Goal: Check status: Check status

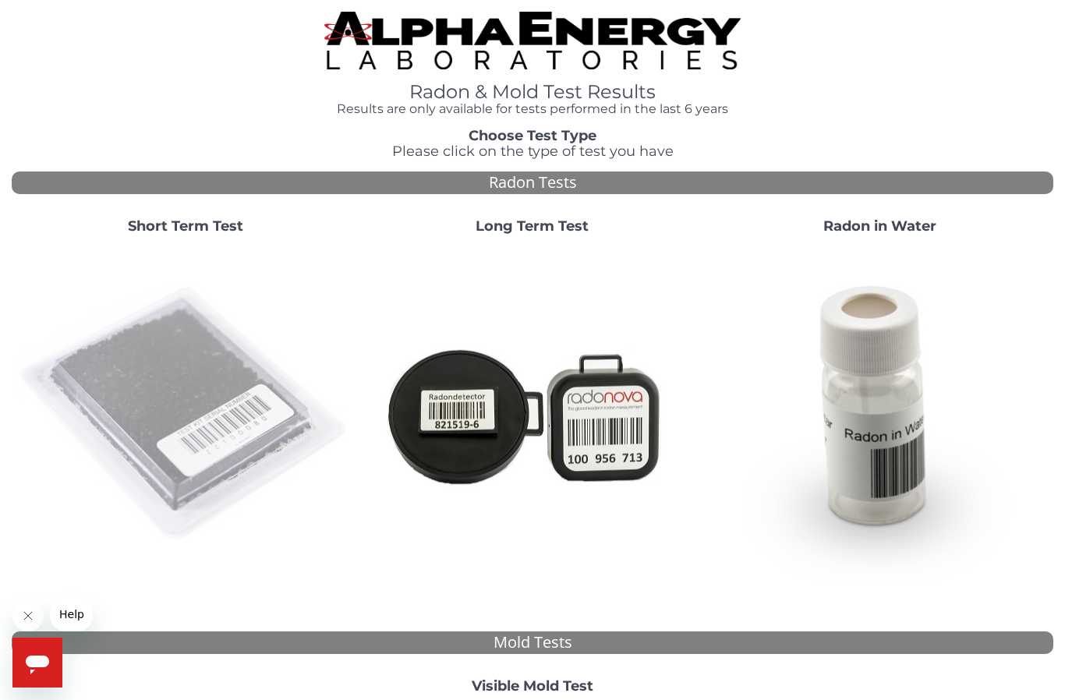
click at [180, 397] on img at bounding box center [185, 414] width 335 height 335
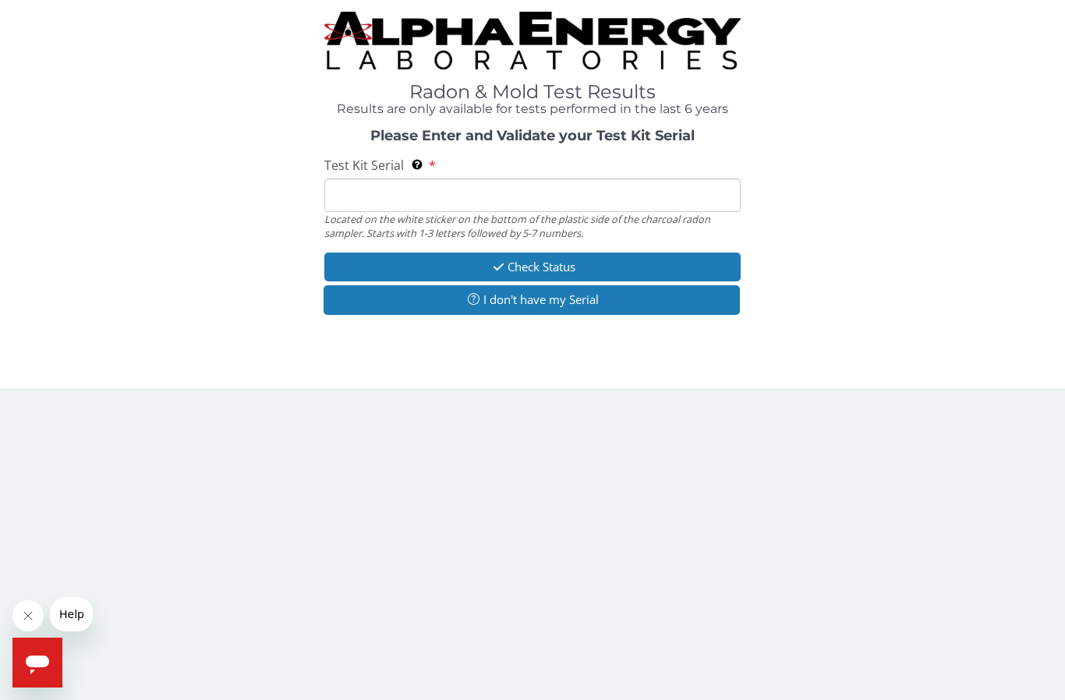
click at [532, 188] on input "Test Kit Serial Located on the white sticker on the bottom of the plastic side …" at bounding box center [532, 196] width 416 height 34
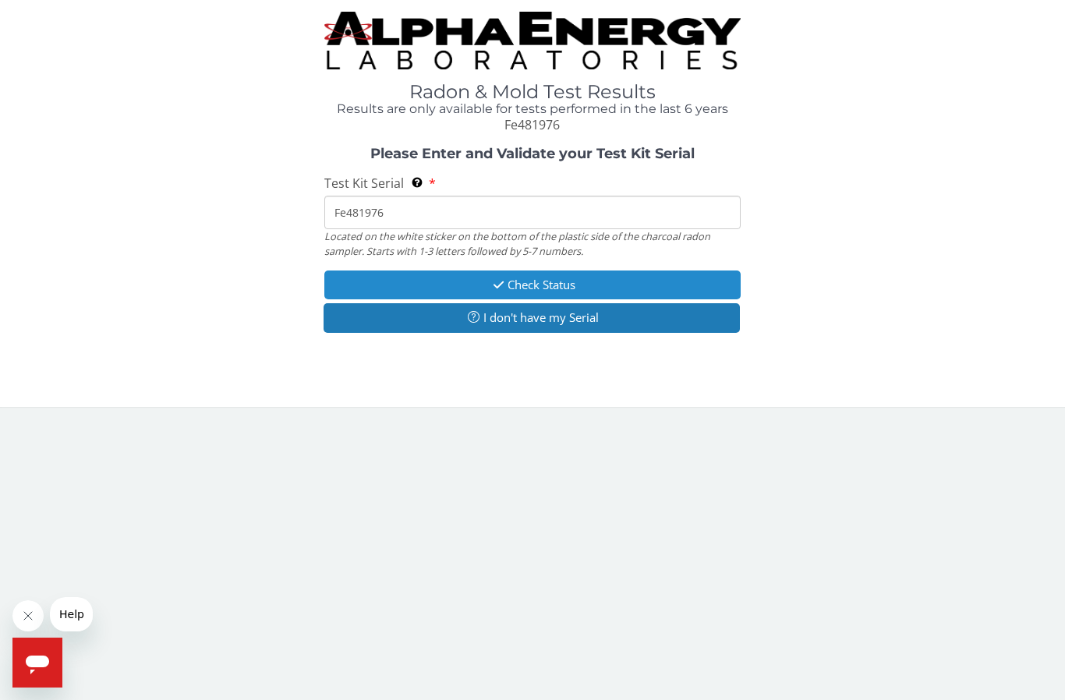
type input "Fe481976"
click at [561, 281] on button "Check Status" at bounding box center [532, 285] width 416 height 29
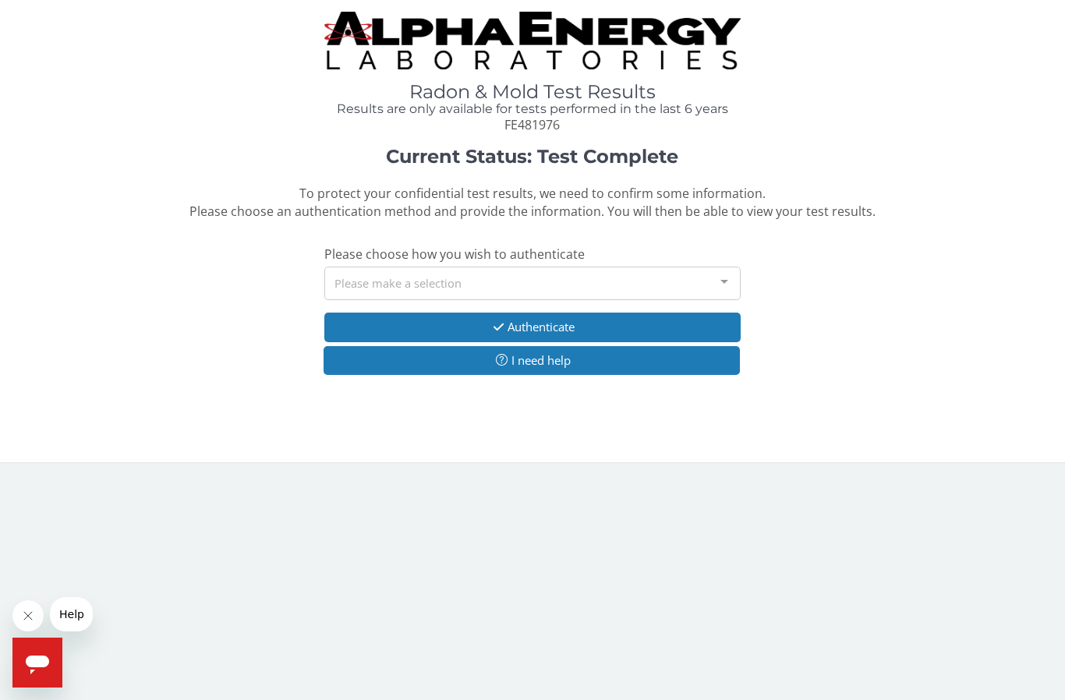
click at [728, 270] on div at bounding box center [724, 282] width 31 height 30
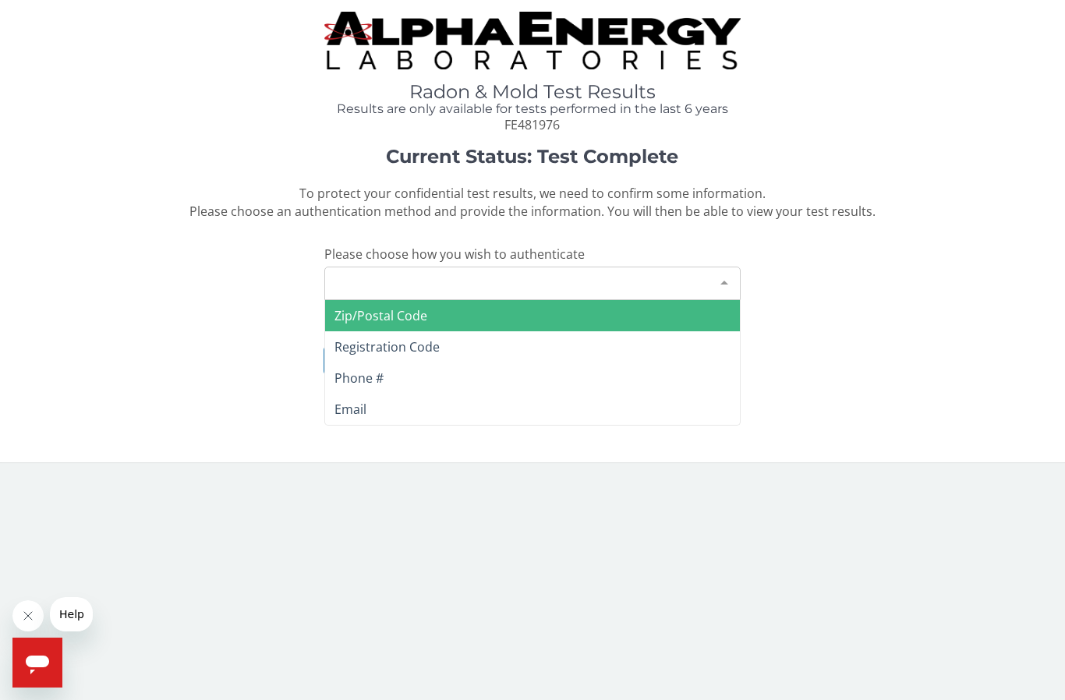
click at [373, 381] on span "Phone #" at bounding box center [359, 378] width 49 height 17
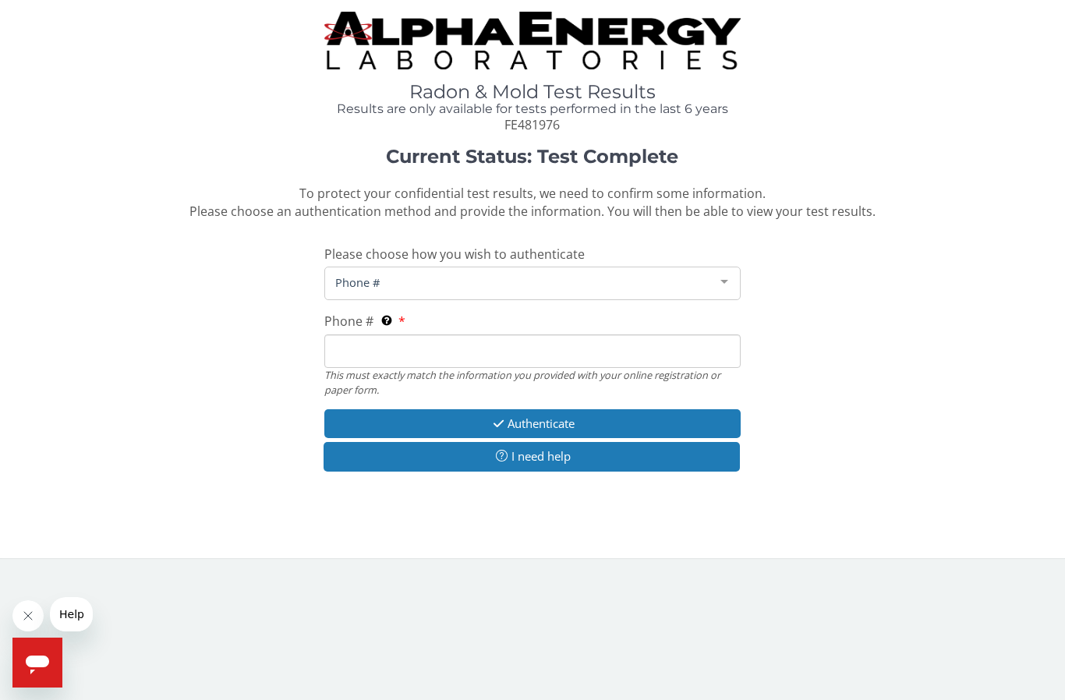
click at [499, 346] on input "Phone # This must exactly match the information you provided with your online r…" at bounding box center [532, 352] width 416 height 34
type input "[PHONE_NUMBER]"
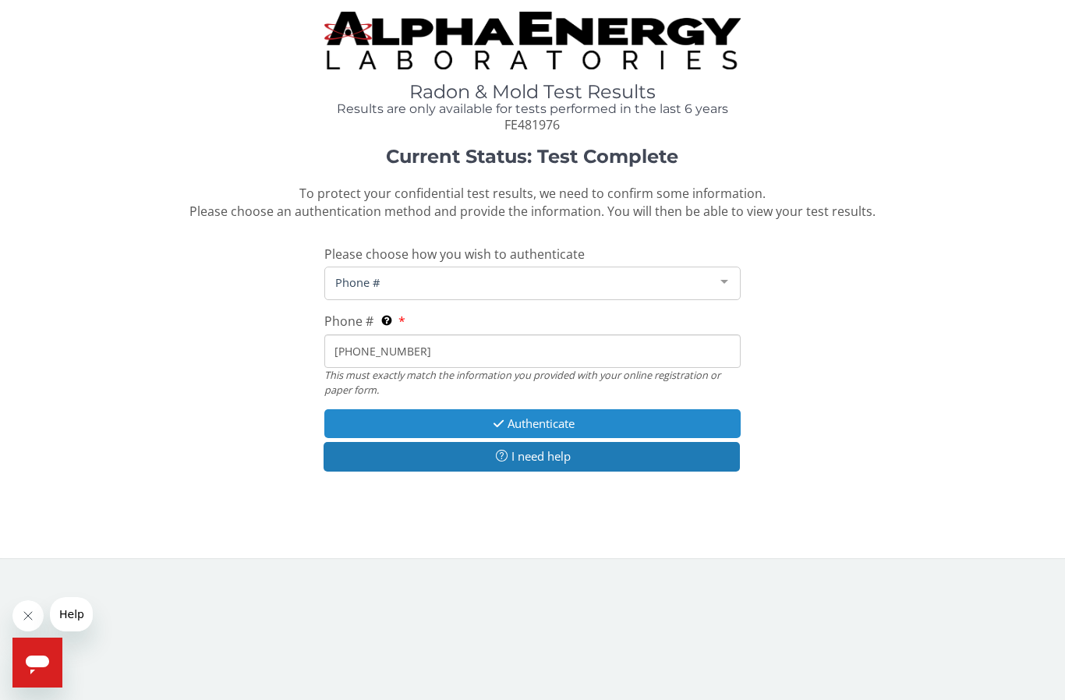
click at [583, 419] on button "Authenticate" at bounding box center [532, 423] width 416 height 29
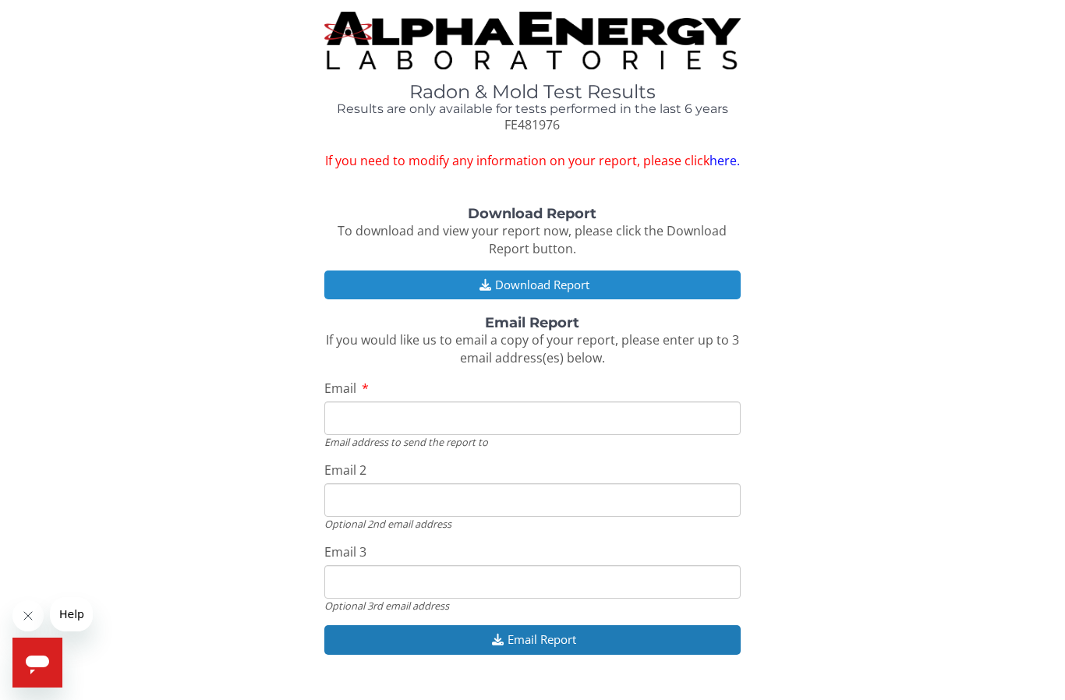
click at [587, 281] on button "Download Report" at bounding box center [532, 285] width 416 height 29
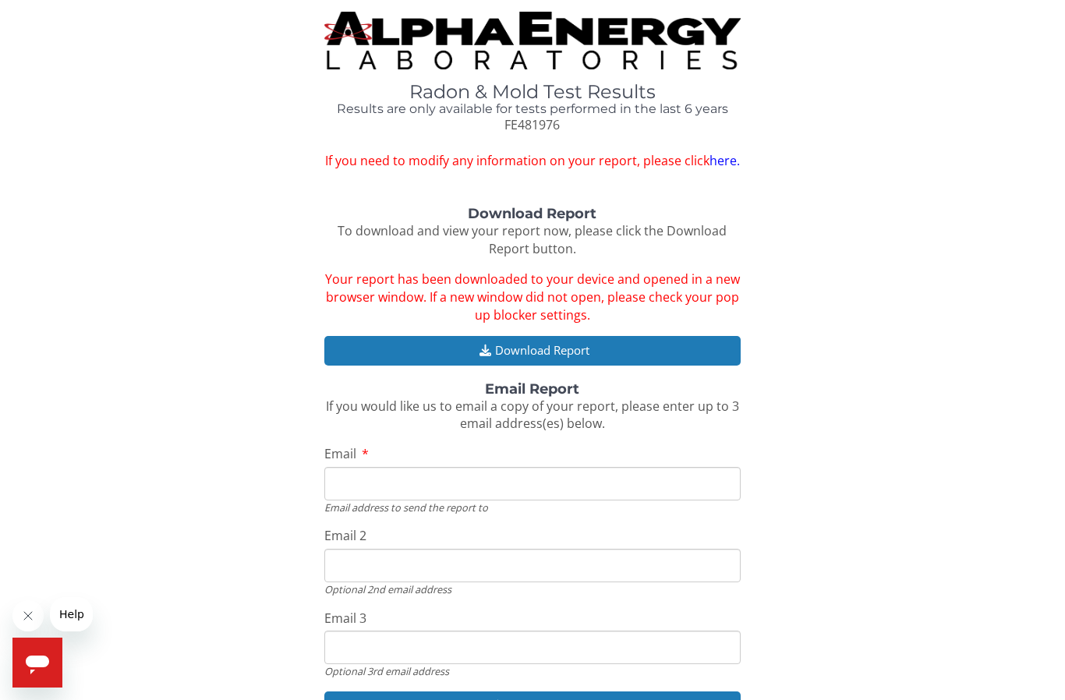
click at [30, 664] on icon "Open messaging window" at bounding box center [37, 665] width 23 height 19
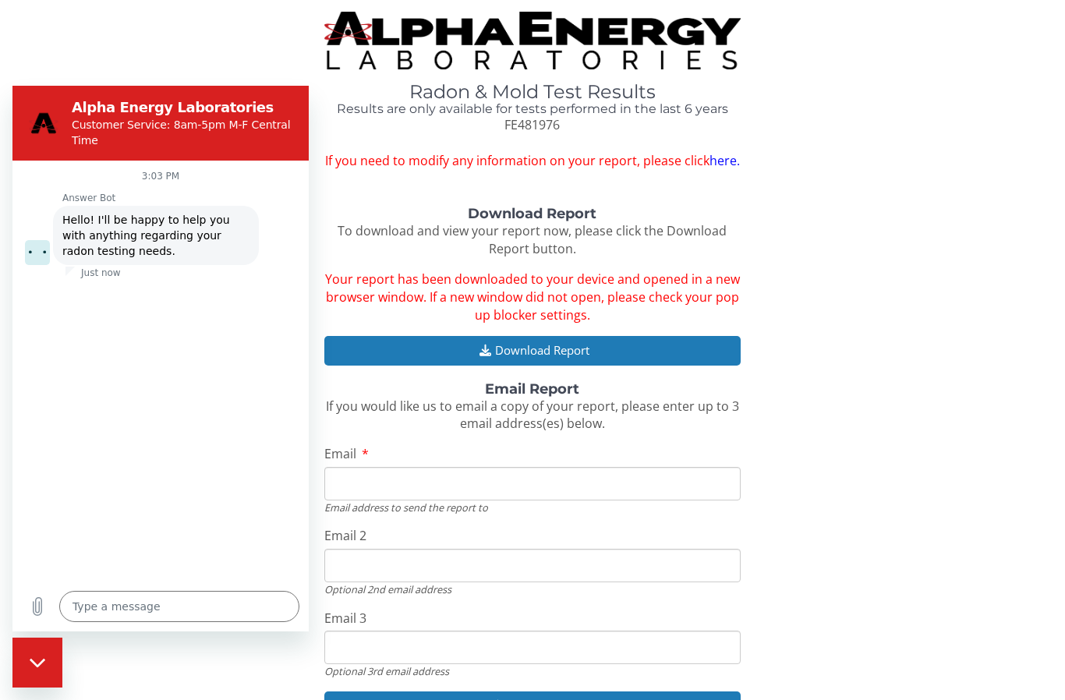
type textarea "x"
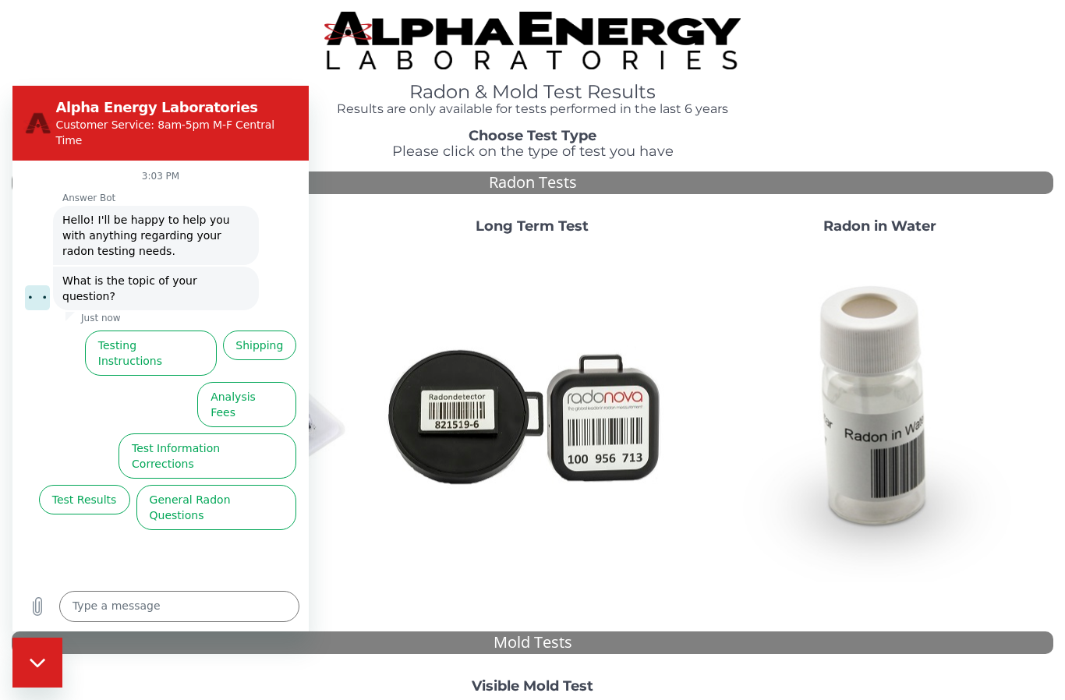
click at [207, 32] on div "Radon & Mold Test Results Results are only available for tests performed in the…" at bounding box center [533, 64] width 1042 height 104
click at [43, 652] on div "Close messaging window" at bounding box center [37, 662] width 47 height 47
type textarea "x"
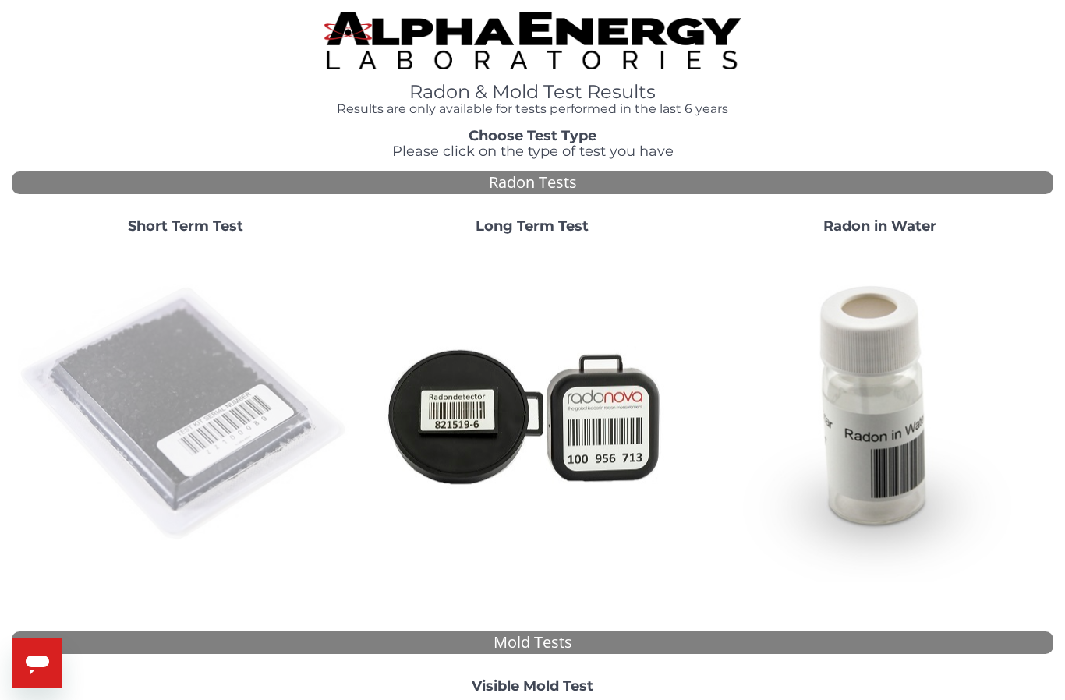
click at [186, 370] on img at bounding box center [185, 414] width 335 height 335
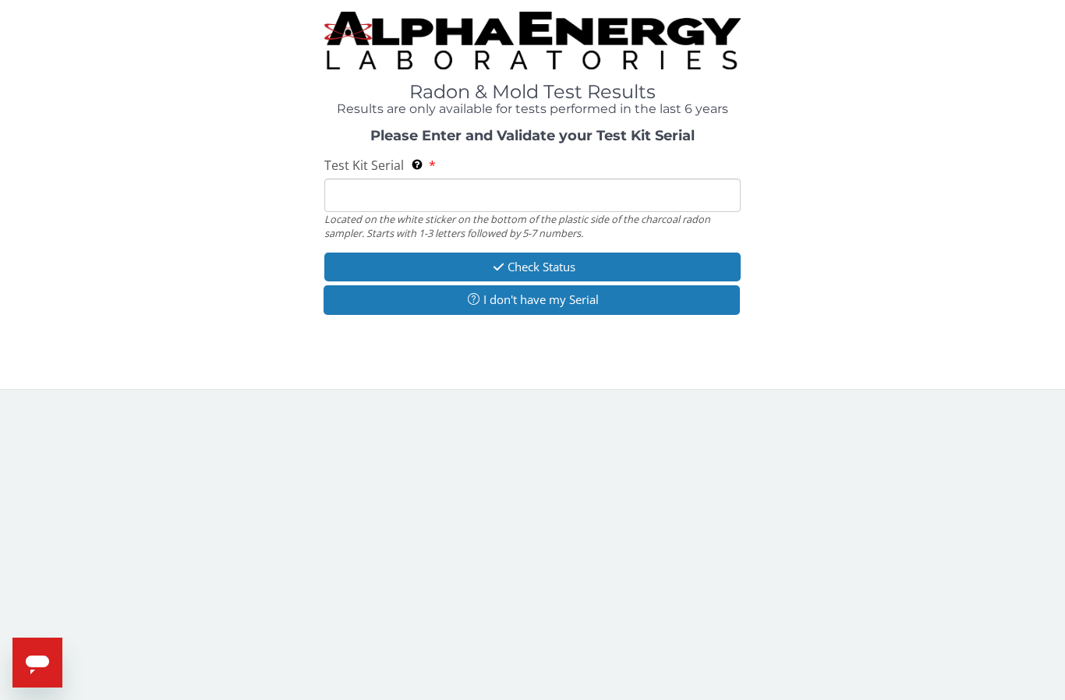
click at [554, 192] on input "Test Kit Serial Located on the white sticker on the bottom of the plastic side …" at bounding box center [532, 196] width 416 height 34
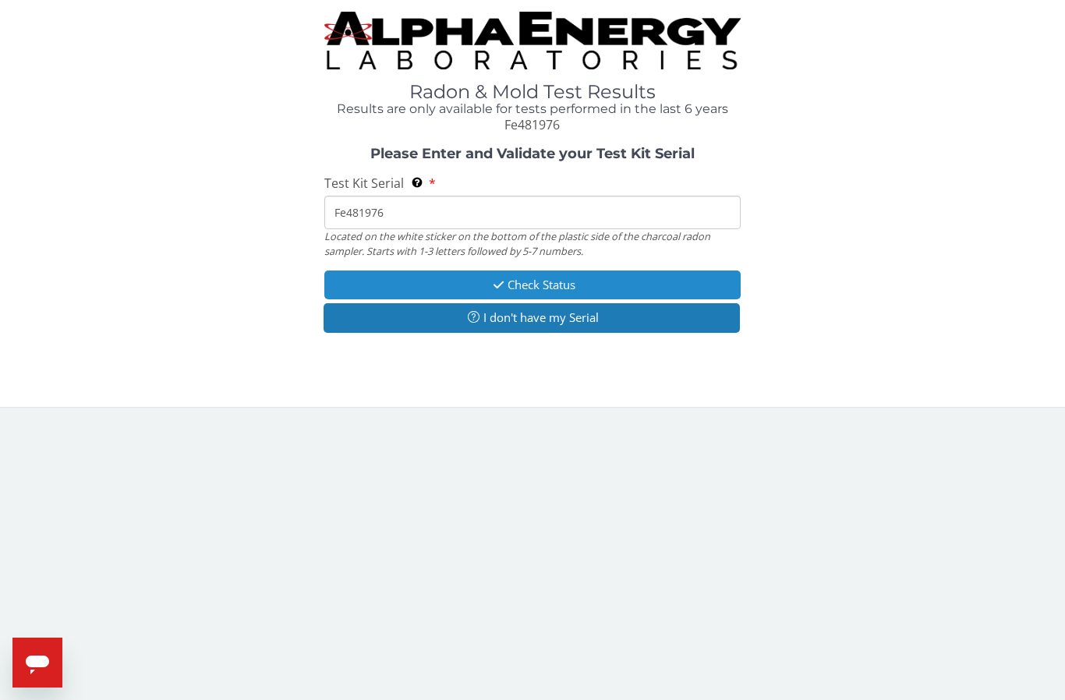
type input "Fe481976"
click at [612, 280] on button "Check Status" at bounding box center [532, 285] width 416 height 29
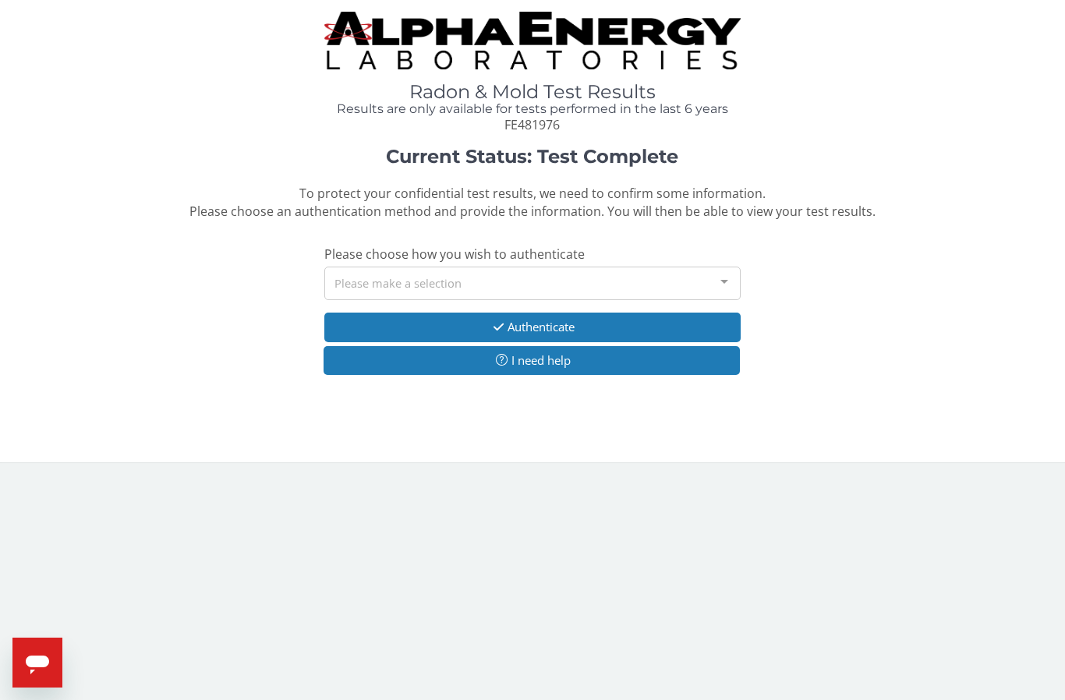
click at [726, 286] on div at bounding box center [724, 282] width 31 height 30
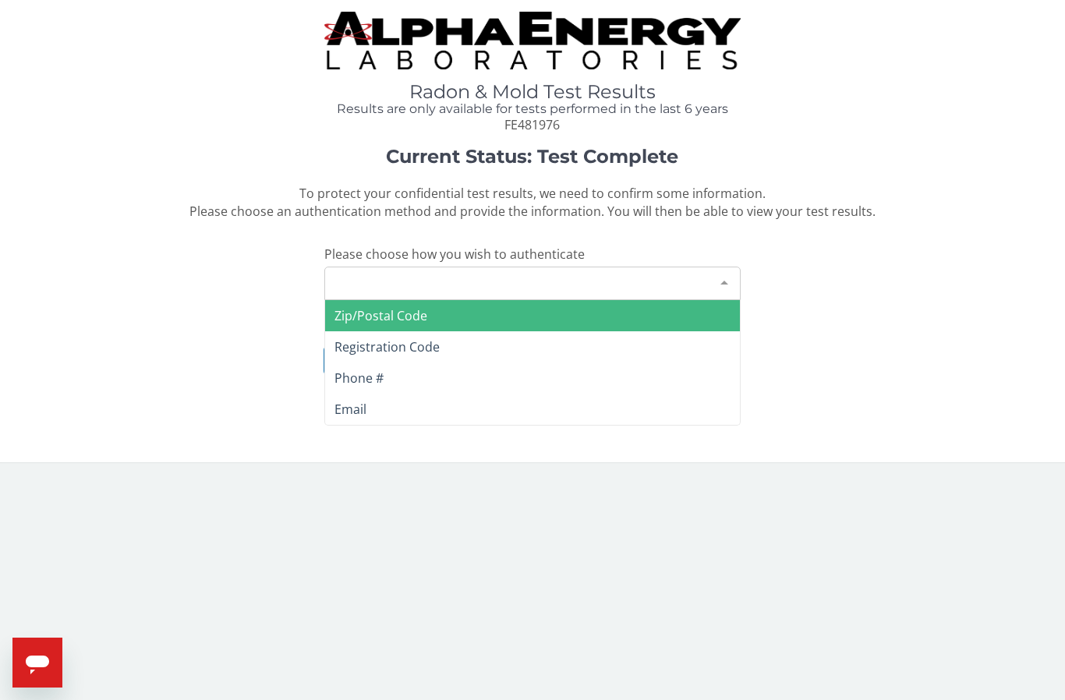
click at [373, 374] on span "Phone #" at bounding box center [359, 378] width 49 height 17
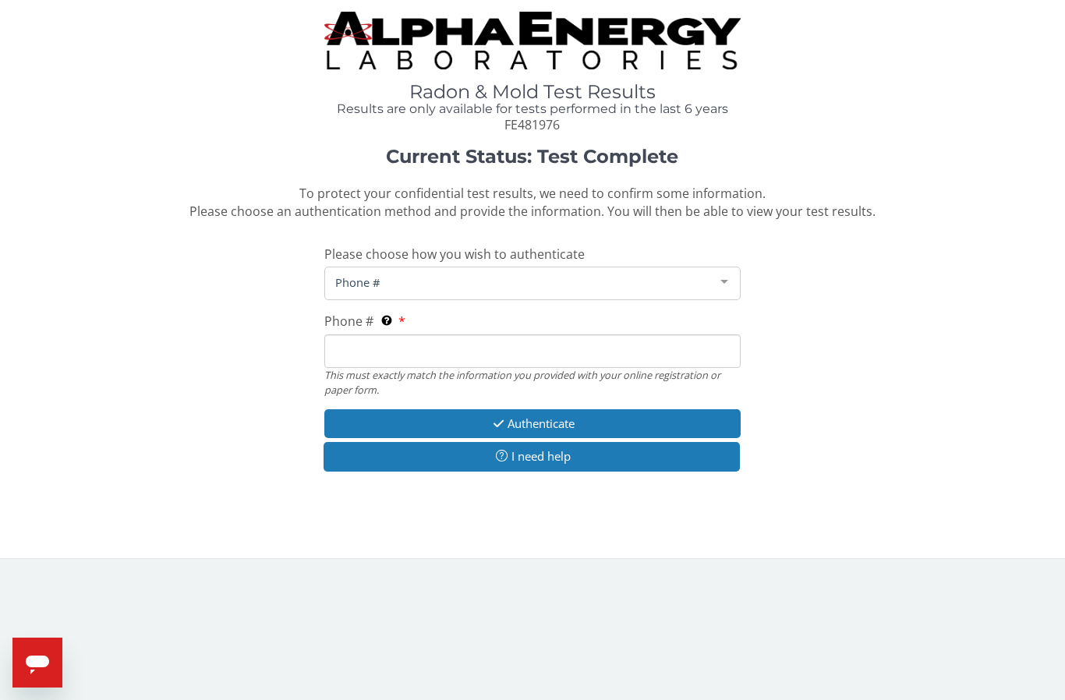
click at [719, 280] on div at bounding box center [724, 282] width 31 height 30
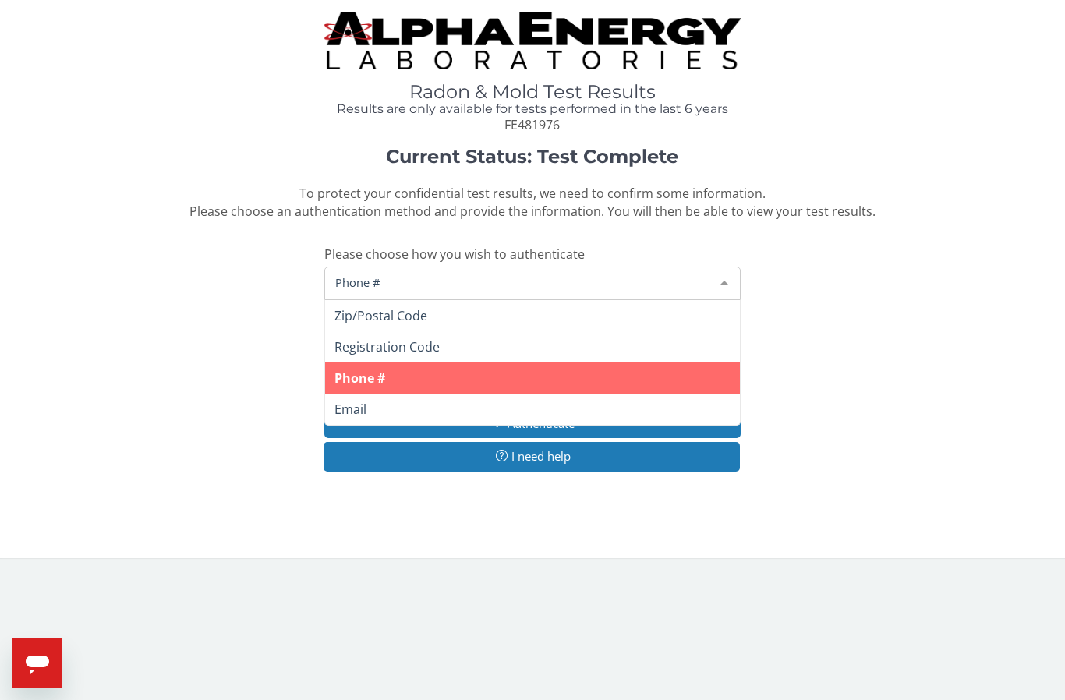
click at [615, 374] on span "Phone #" at bounding box center [532, 378] width 415 height 31
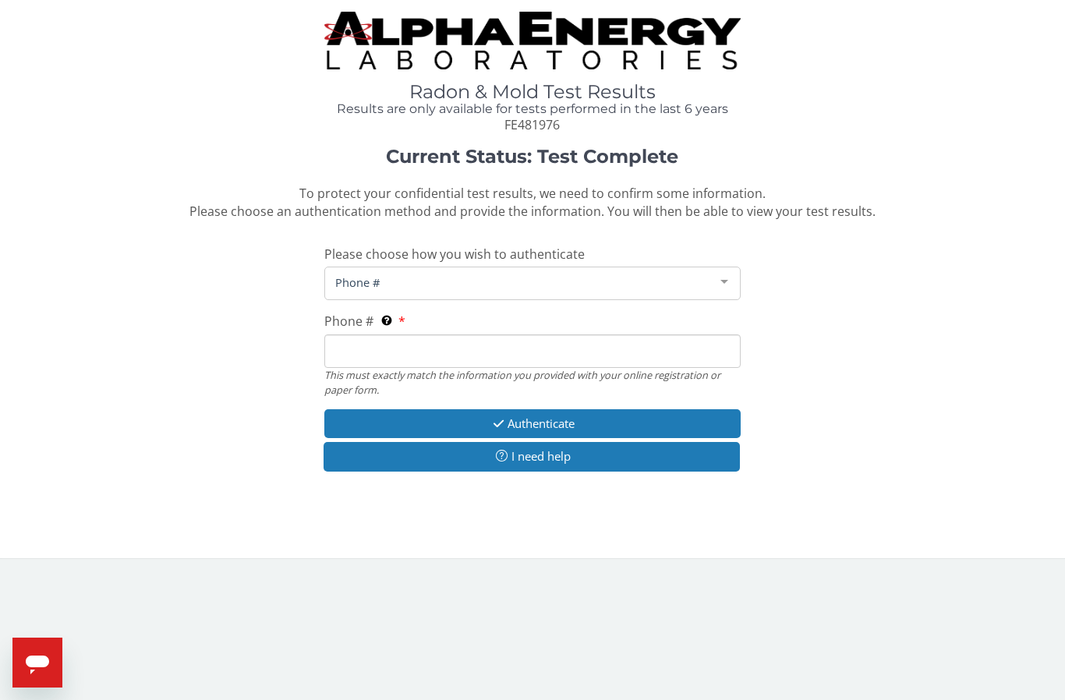
click at [536, 345] on input "Phone # This must exactly match the information you provided with your online r…" at bounding box center [532, 352] width 416 height 34
type input "[PHONE_NUMBER]"
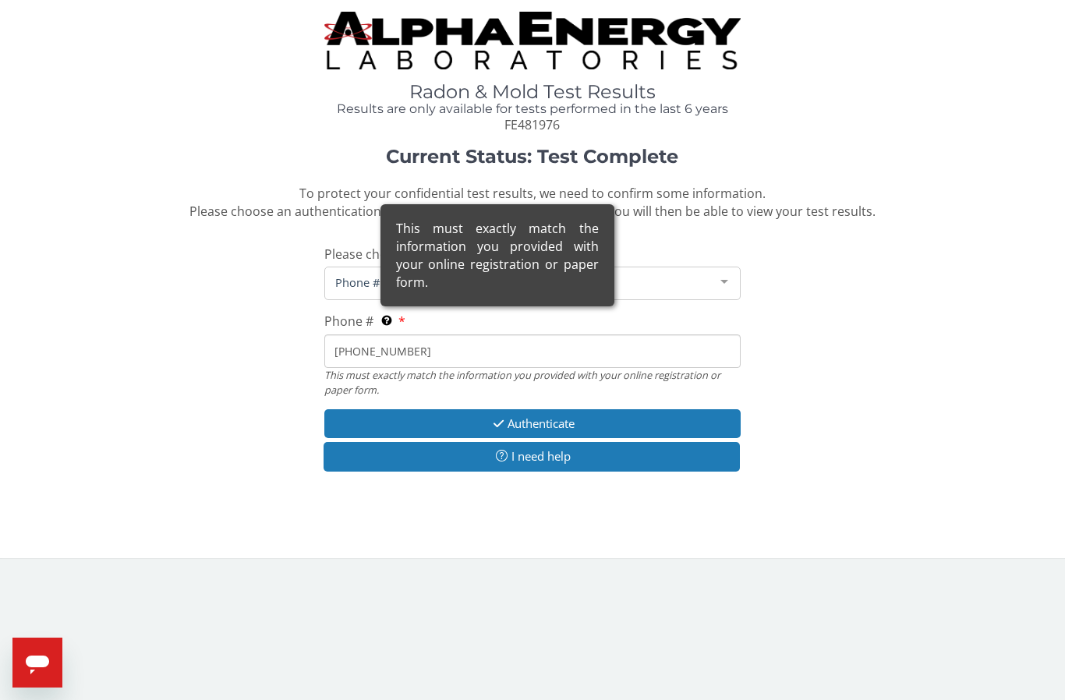
click at [389, 306] on div "This must exactly match the information you provided with your online registrat…" at bounding box center [498, 255] width 234 height 102
click at [389, 335] on input "[PHONE_NUMBER]" at bounding box center [532, 352] width 416 height 34
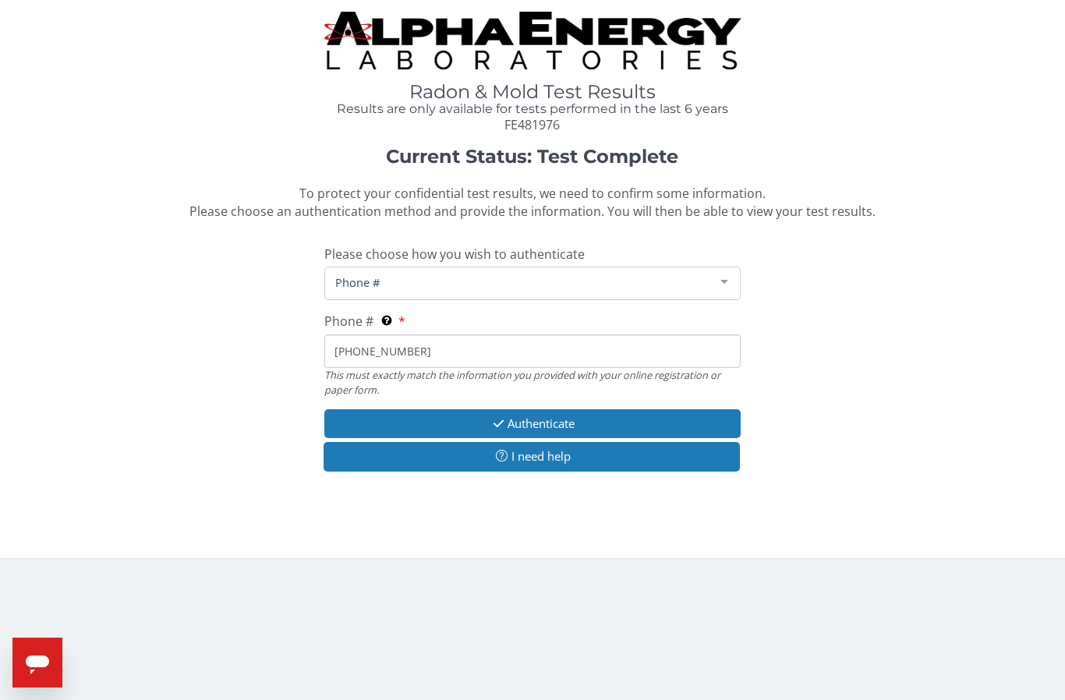
click at [702, 354] on input "[PHONE_NUMBER]" at bounding box center [532, 352] width 416 height 34
click at [864, 306] on div "Current Status: Test Complete To protect your confidential test results, we nee…" at bounding box center [533, 318] width 1042 height 342
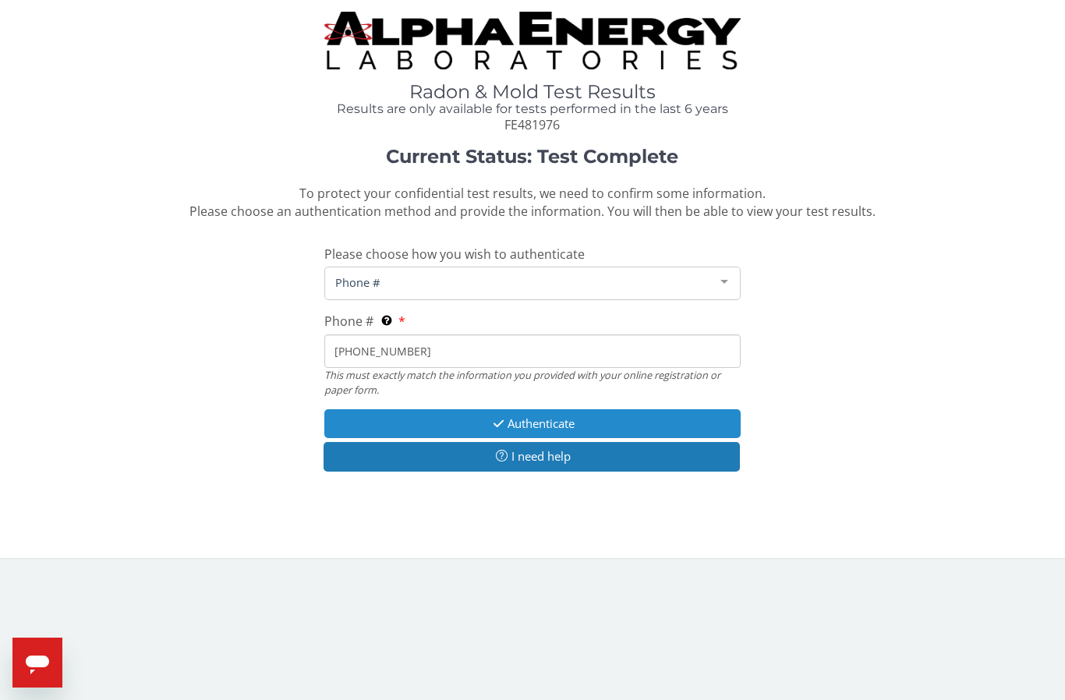
click at [591, 420] on button "Authenticate" at bounding box center [532, 423] width 416 height 29
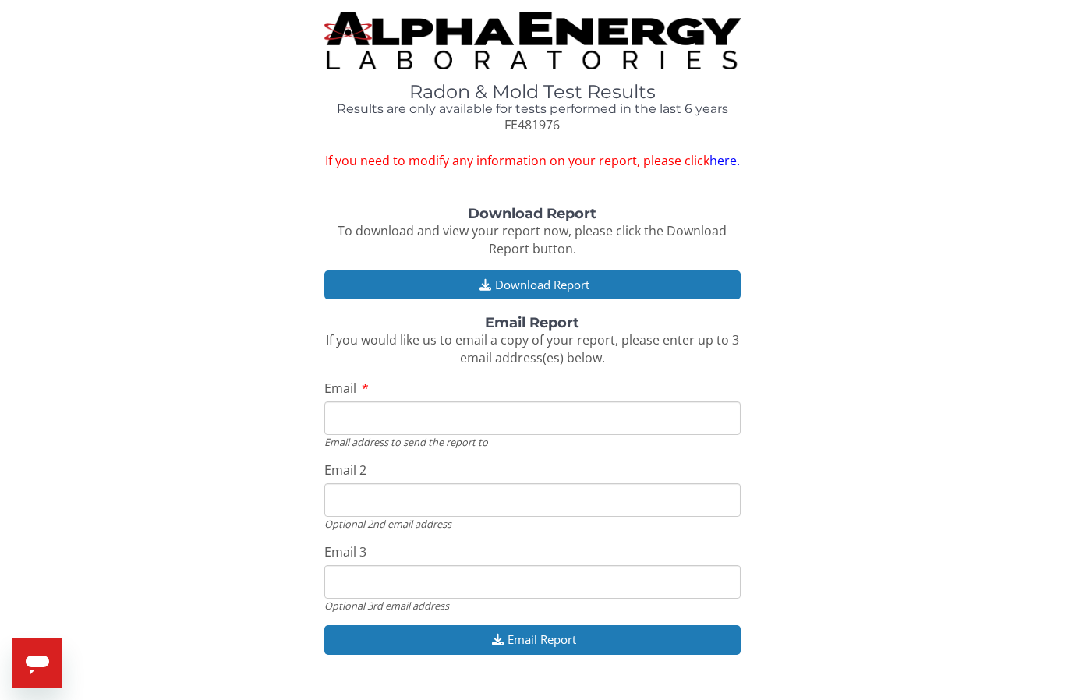
click at [595, 409] on input "Email" at bounding box center [532, 419] width 416 height 34
type input "Dlms.walling@sbcglobal.net"
click at [622, 494] on input "Email 2" at bounding box center [532, 500] width 416 height 34
type input "[EMAIL_ADDRESS][PERSON_NAME][DOMAIN_NAME]"
click at [618, 577] on input "Email 3" at bounding box center [532, 582] width 416 height 34
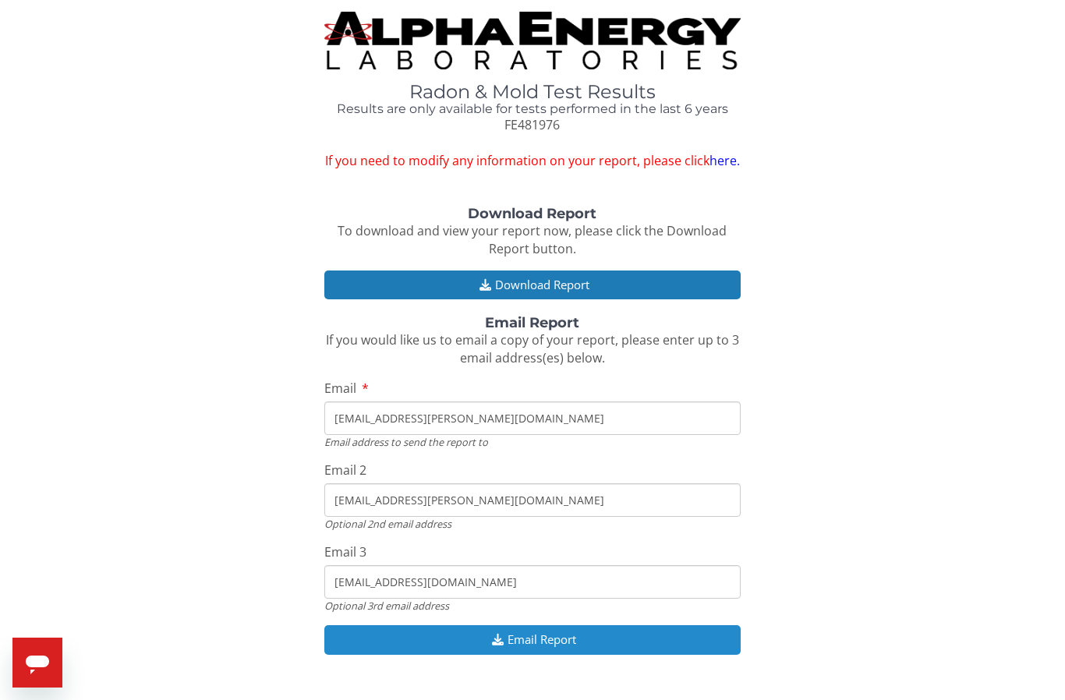
type input "[EMAIL_ADDRESS][DOMAIN_NAME]"
click at [653, 625] on button "Email Report" at bounding box center [532, 639] width 416 height 29
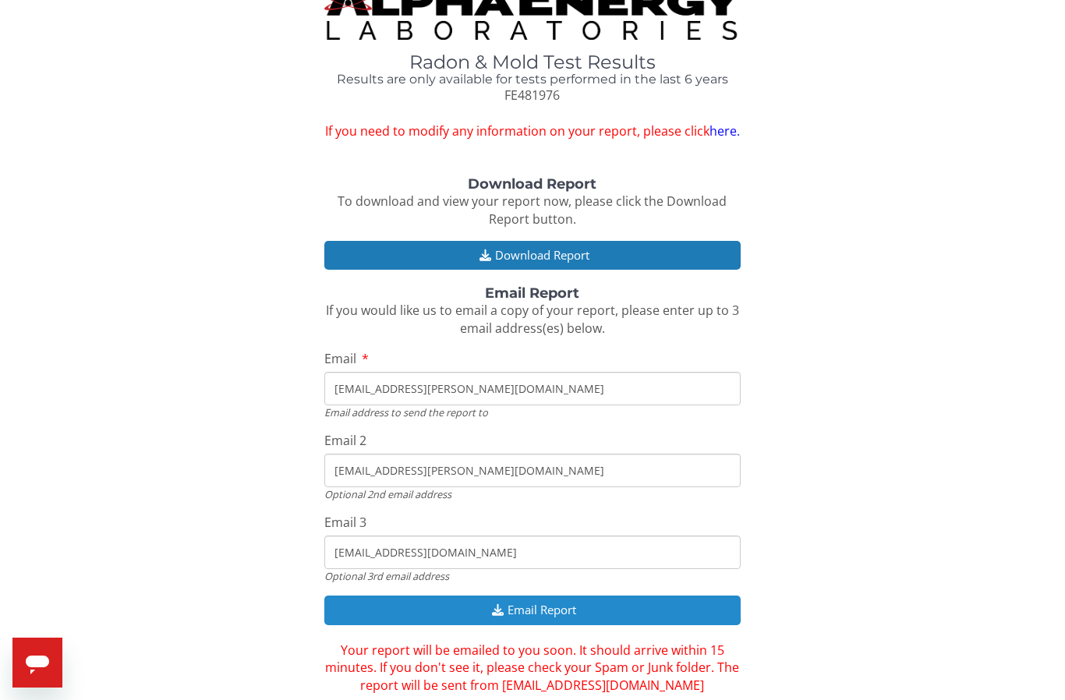
scroll to position [44, 0]
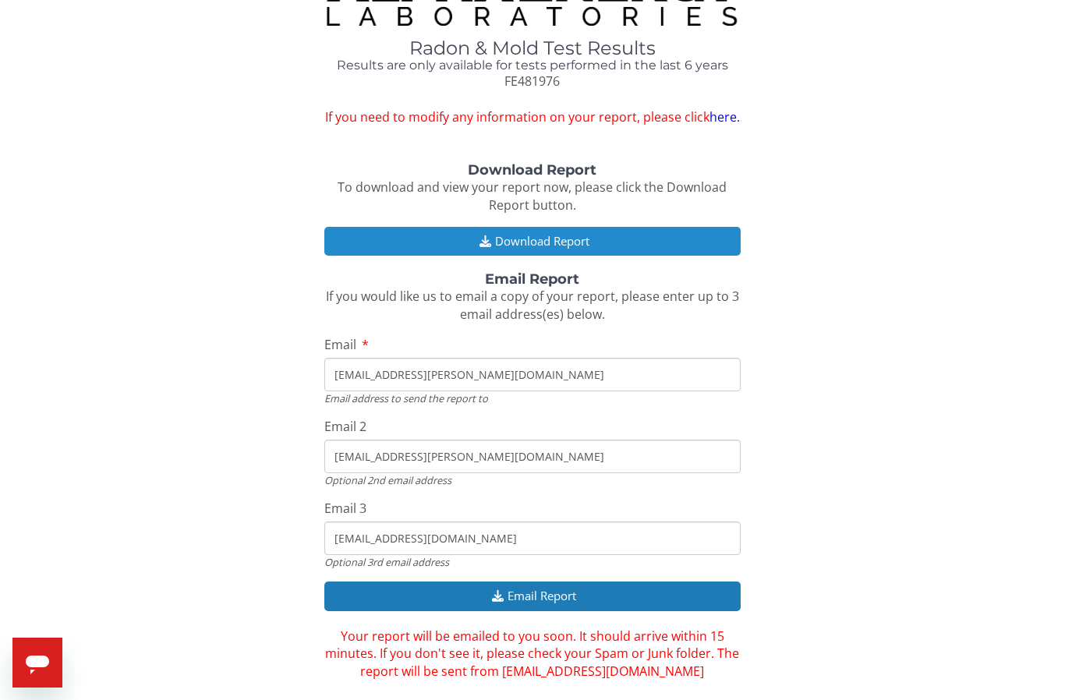
click at [564, 239] on button "Download Report" at bounding box center [532, 241] width 416 height 29
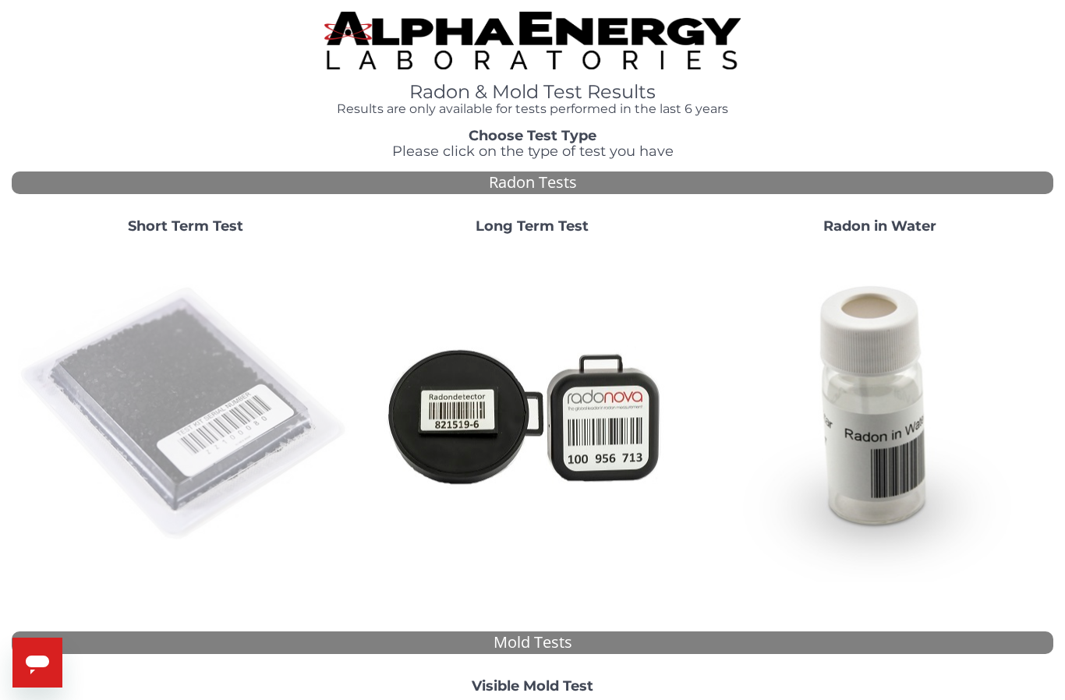
click at [153, 371] on img at bounding box center [185, 414] width 335 height 335
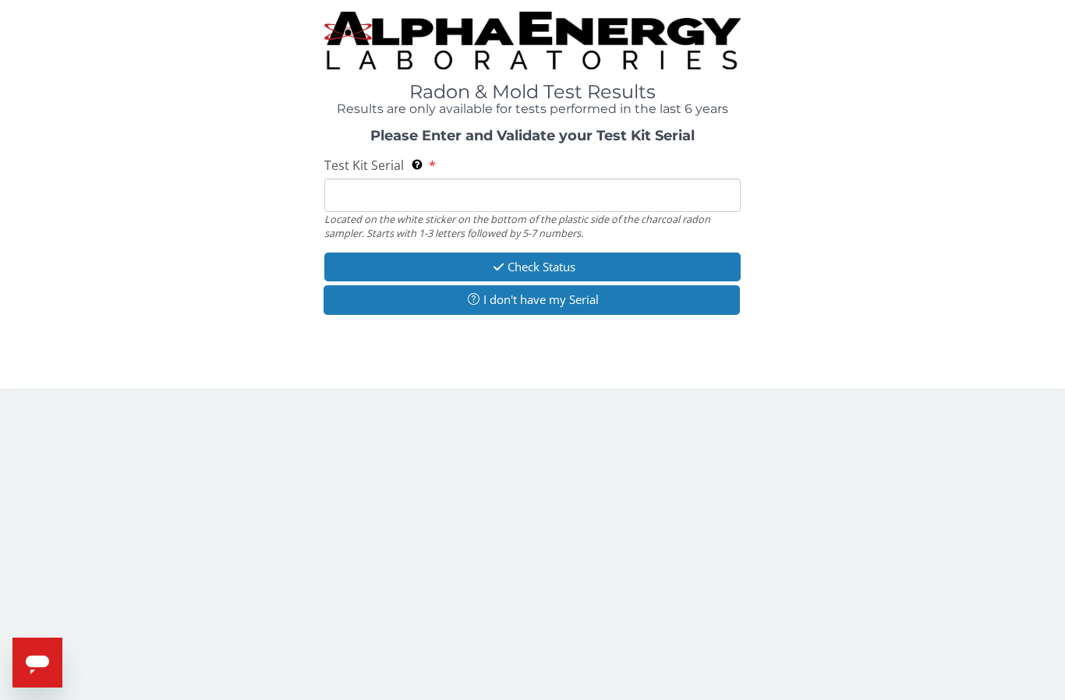
click at [606, 198] on input "Test Kit Serial Located on the white sticker on the bottom of the plastic side …" at bounding box center [532, 196] width 416 height 34
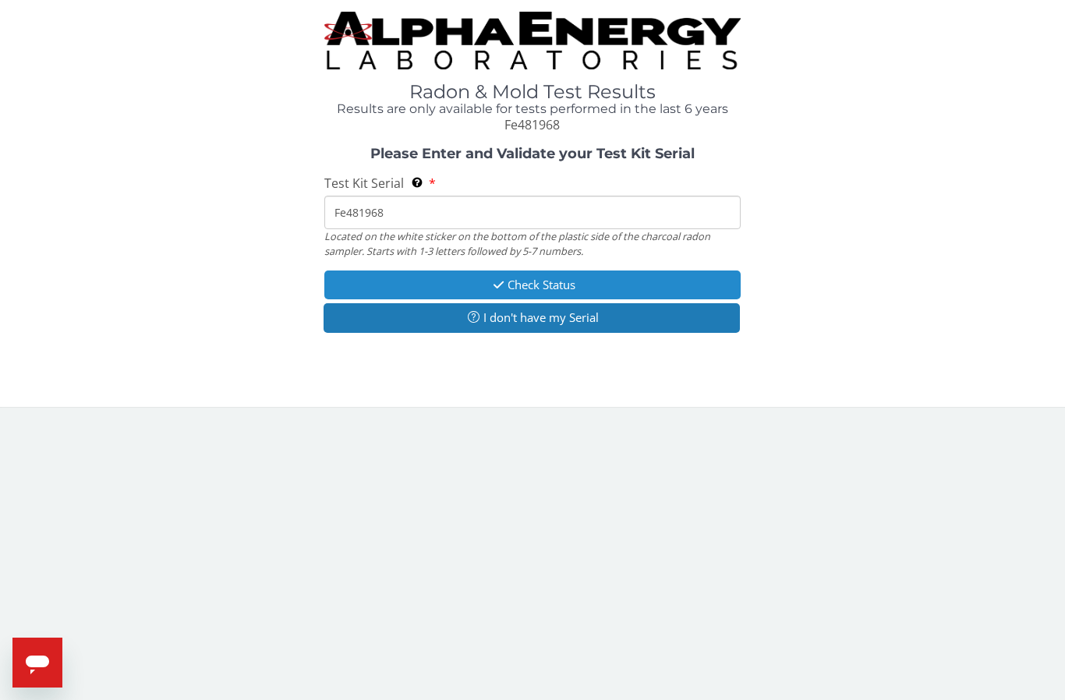
type input "Fe481968"
click at [563, 285] on button "Check Status" at bounding box center [532, 285] width 416 height 29
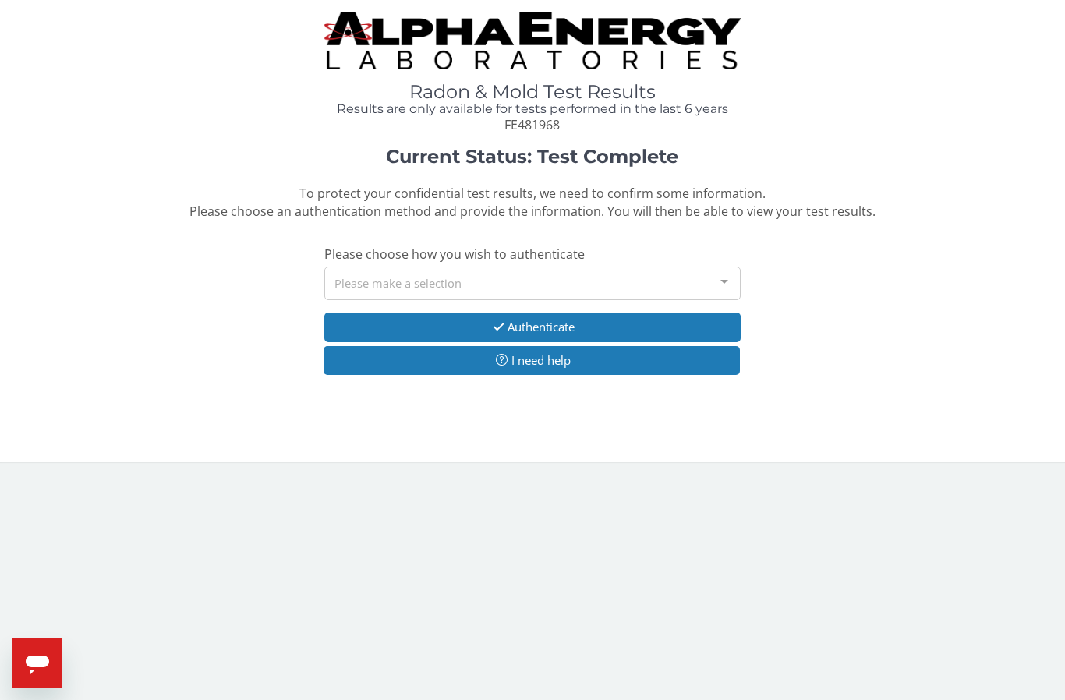
click at [731, 281] on div at bounding box center [724, 282] width 31 height 30
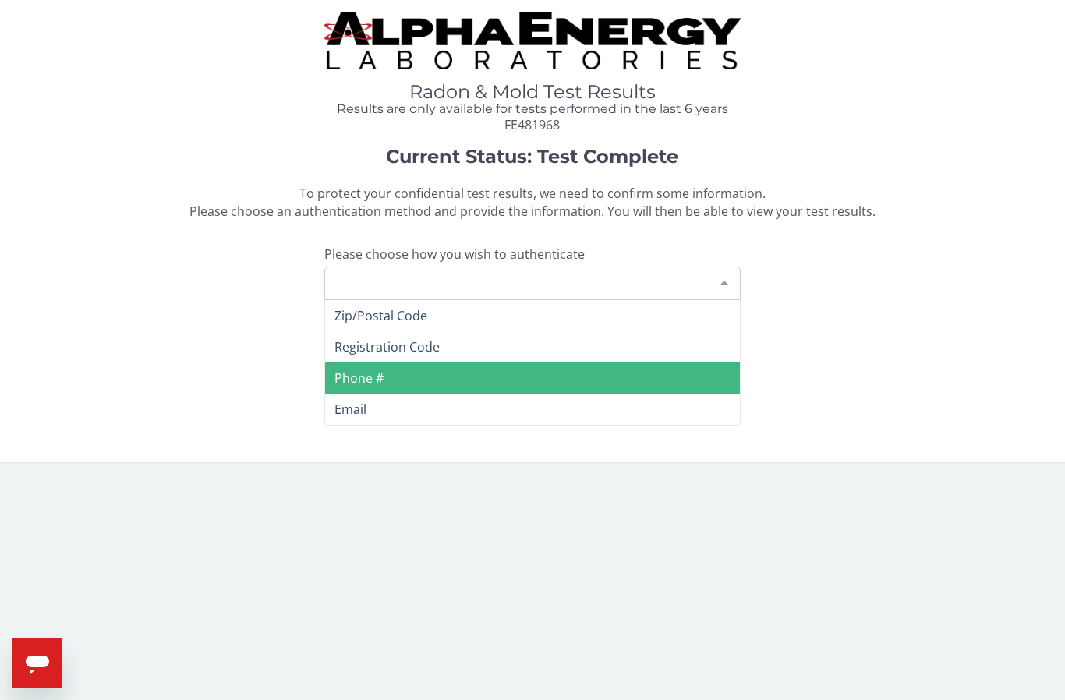
click at [370, 380] on span "Phone #" at bounding box center [359, 378] width 49 height 17
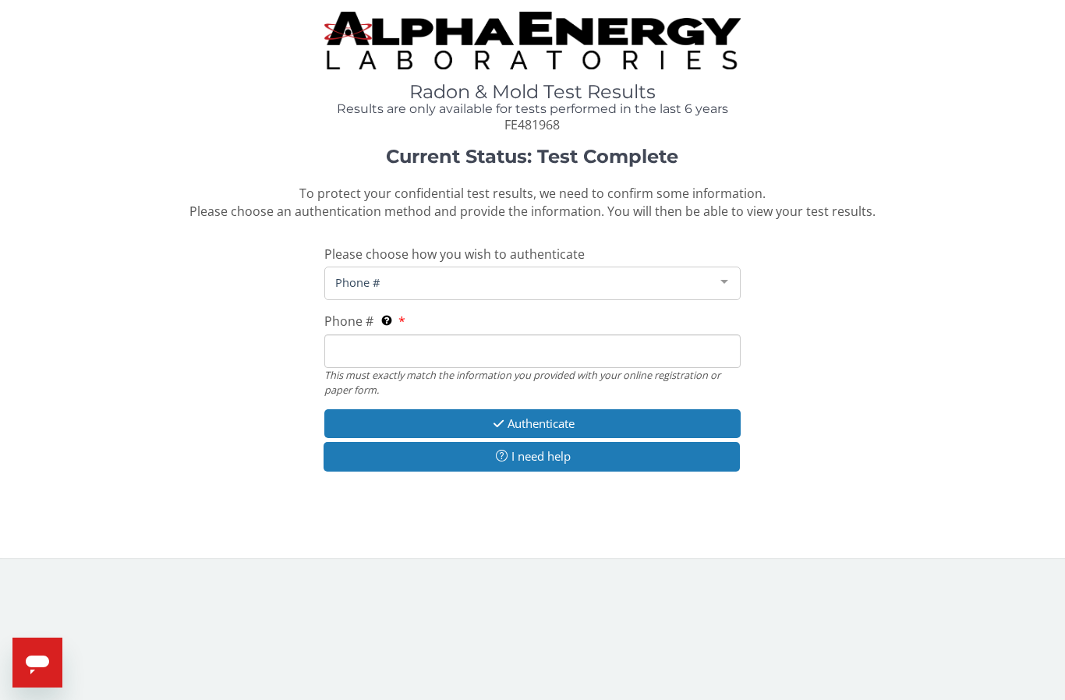
click at [554, 345] on input "Phone # This must exactly match the information you provided with your online r…" at bounding box center [532, 352] width 416 height 34
type input "[PHONE_NUMBER]"
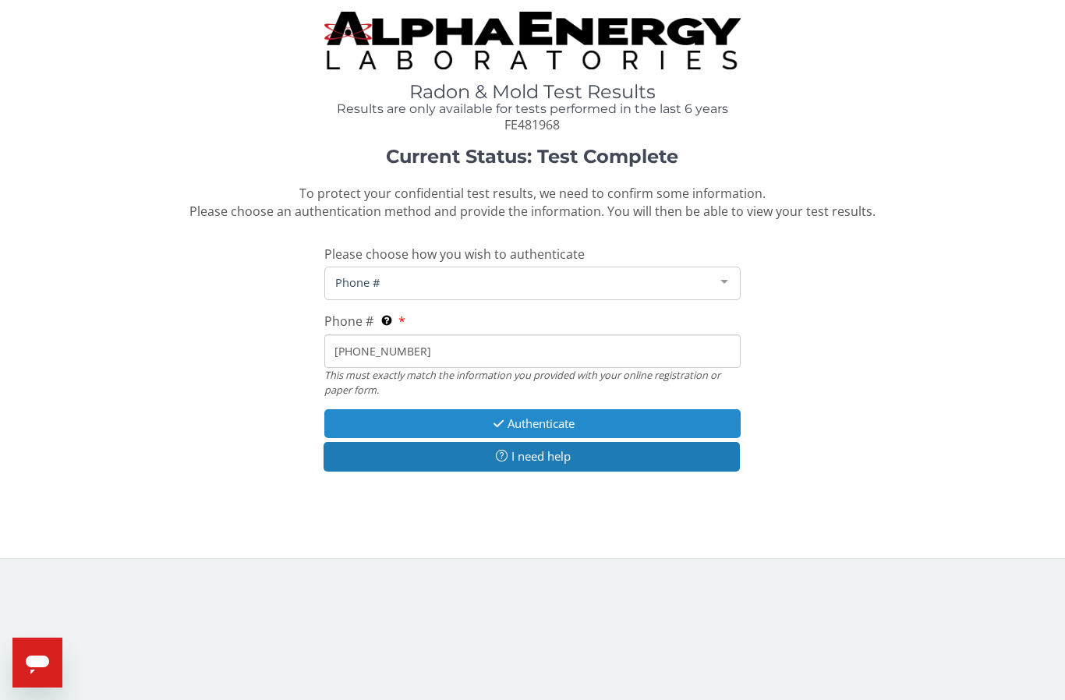
click at [568, 414] on button "Authenticate" at bounding box center [532, 423] width 416 height 29
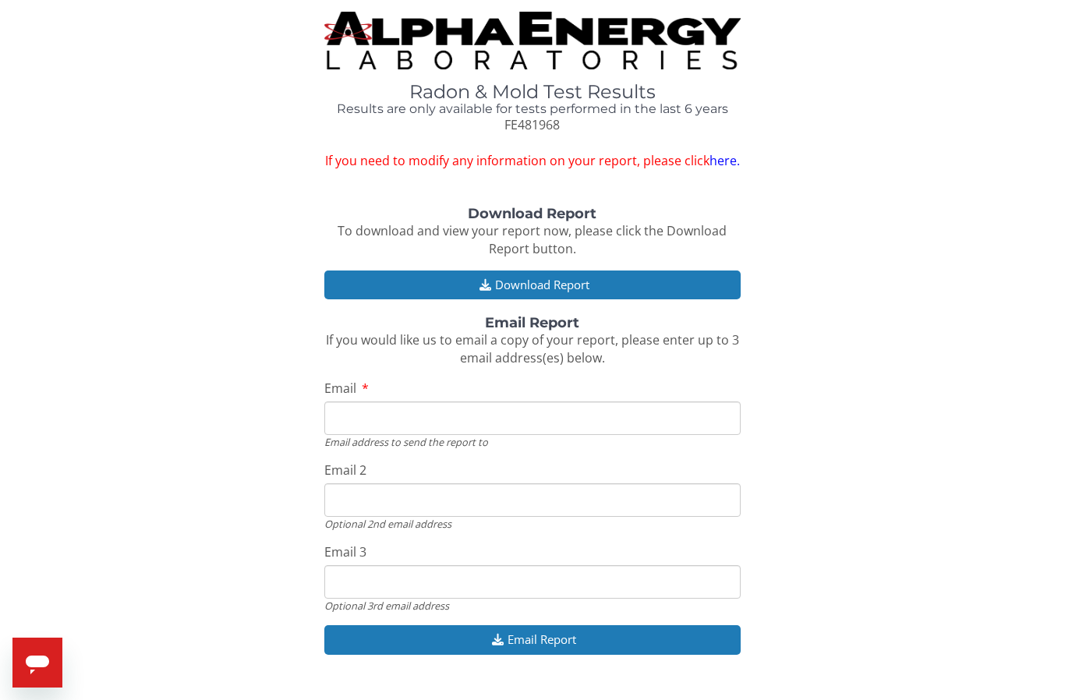
click at [556, 419] on input "Email" at bounding box center [532, 419] width 416 height 34
type input "[EMAIL_ADDRESS][DOMAIN_NAME]"
click at [597, 490] on input "Email 2" at bounding box center [532, 500] width 416 height 34
type input "[EMAIL_ADDRESS][PERSON_NAME][DOMAIN_NAME]"
click at [600, 579] on input "Email 3" at bounding box center [532, 582] width 416 height 34
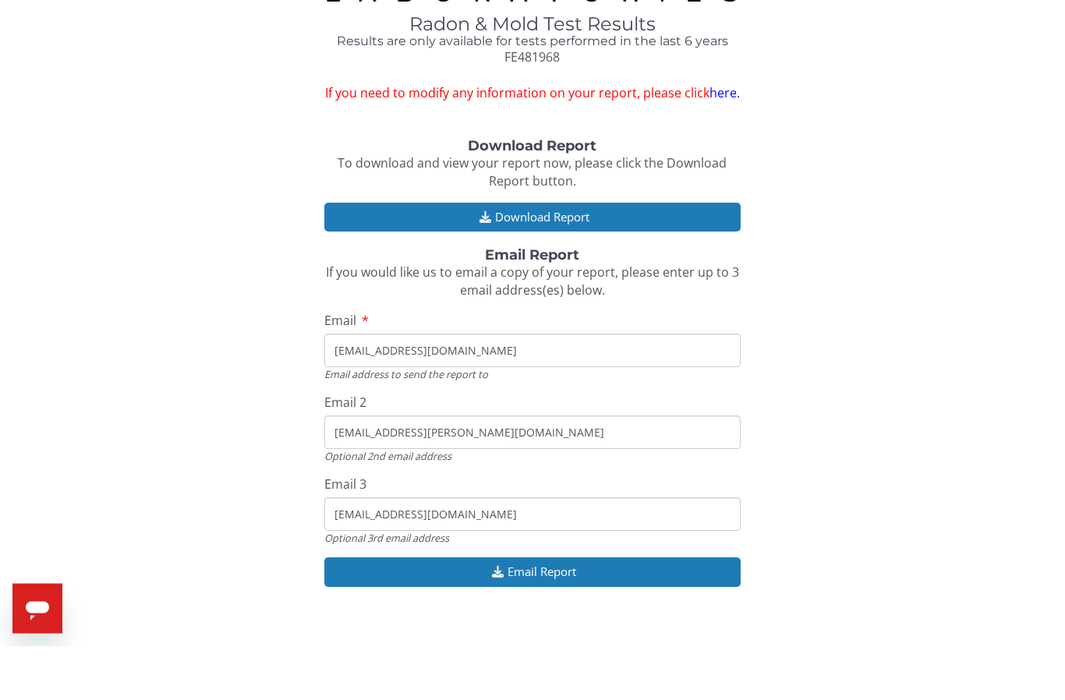
scroll to position [22, 0]
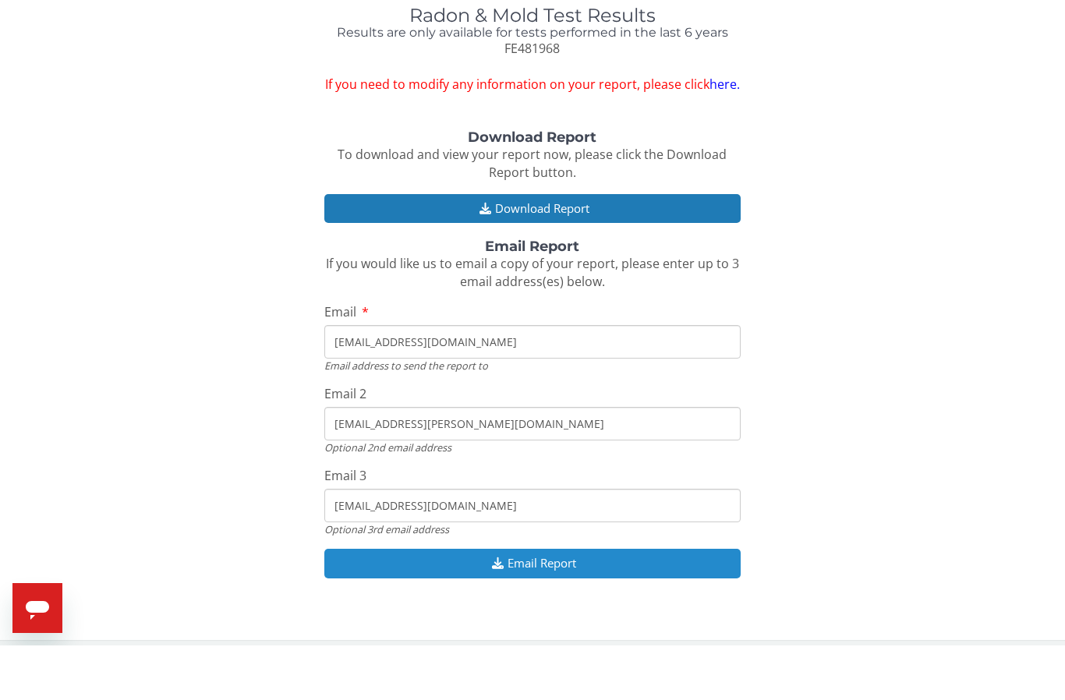
type input "[EMAIL_ADDRESS][DOMAIN_NAME]"
click at [562, 604] on button "Email Report" at bounding box center [532, 618] width 416 height 29
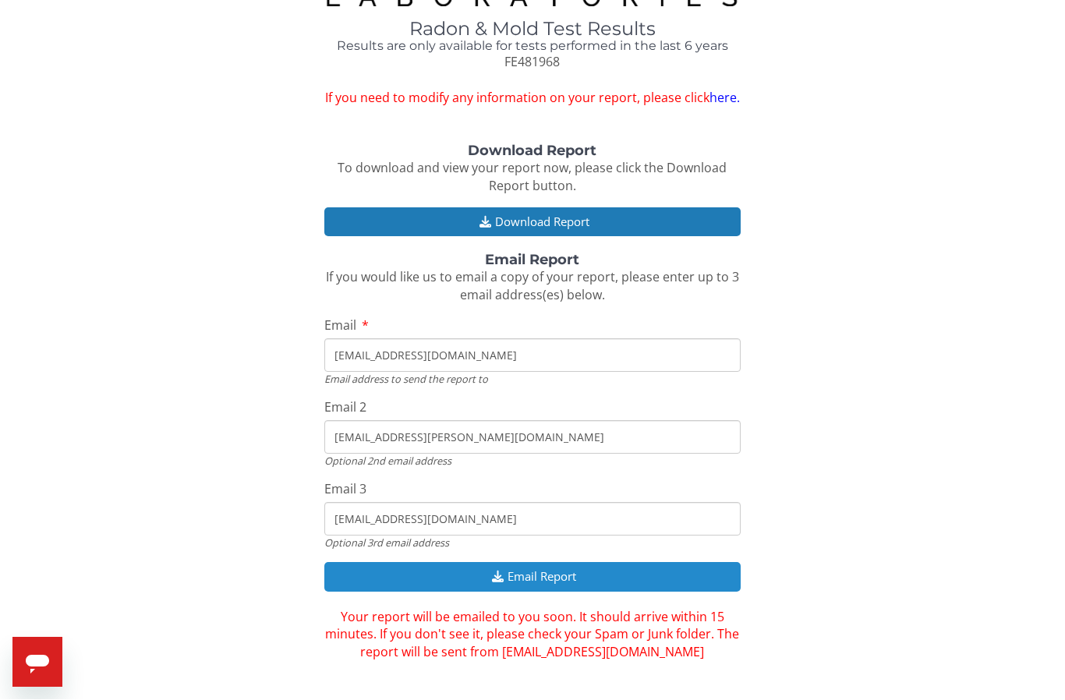
scroll to position [73, 0]
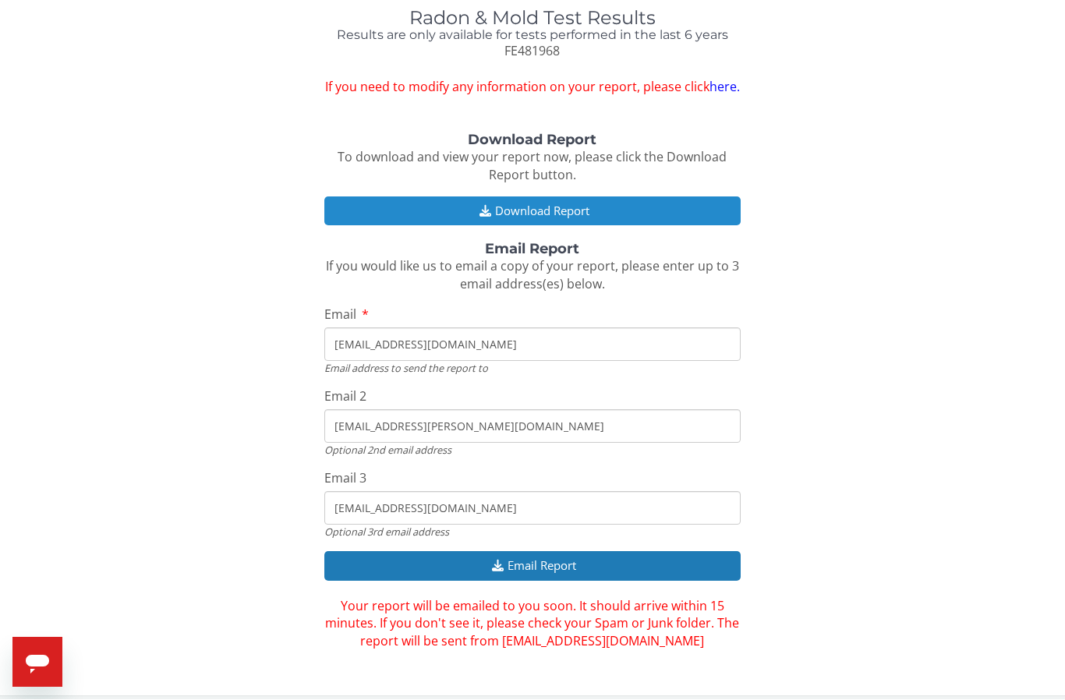
click at [560, 214] on button "Download Report" at bounding box center [532, 211] width 416 height 29
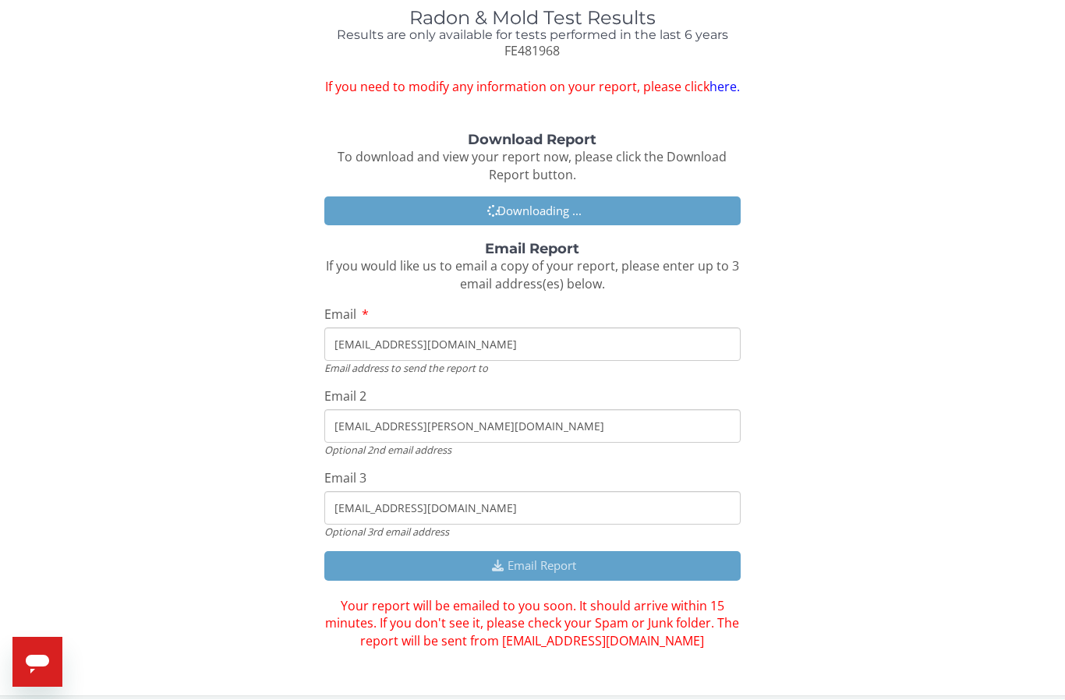
scroll to position [74, 0]
